Goal: Task Accomplishment & Management: Manage account settings

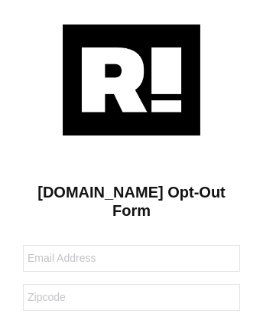
click at [132, 79] on img at bounding box center [132, 79] width 138 height 111
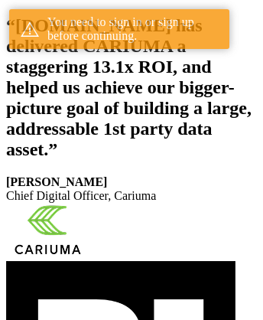
scroll to position [282, 0]
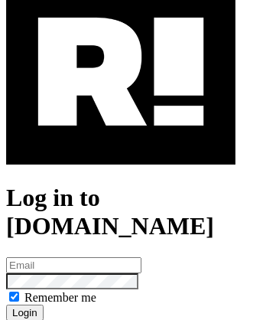
click at [121, 138] on img at bounding box center [121, 71] width 230 height 185
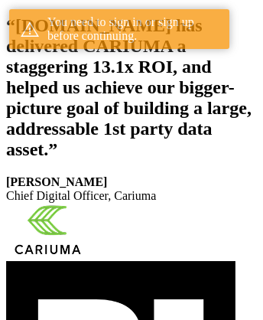
scroll to position [282, 0]
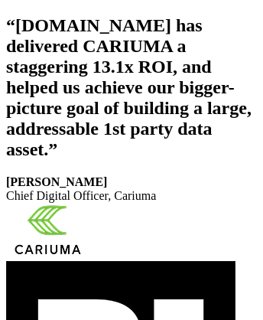
scroll to position [258, 0]
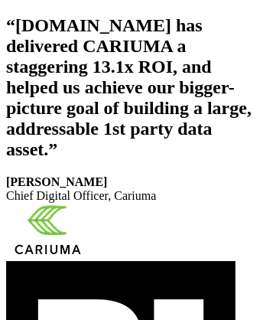
scroll to position [282, 0]
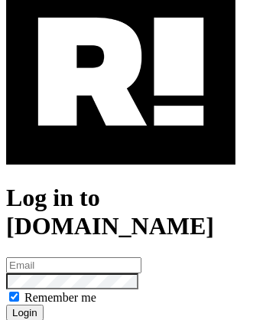
click at [121, 138] on img at bounding box center [121, 71] width 230 height 185
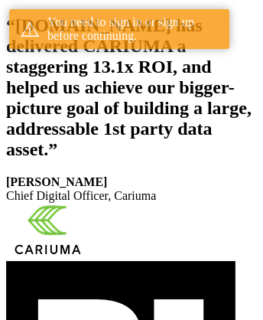
scroll to position [282, 0]
